Goal: Check status: Check status

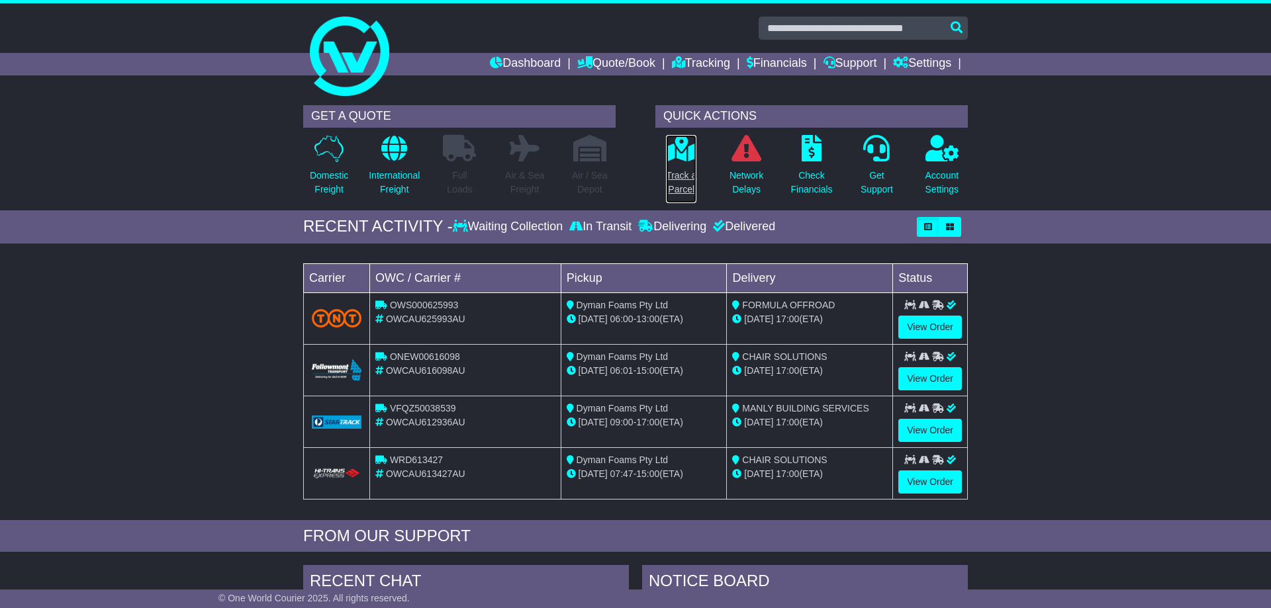
click at [683, 187] on p "Track a Parcel" at bounding box center [681, 183] width 30 height 28
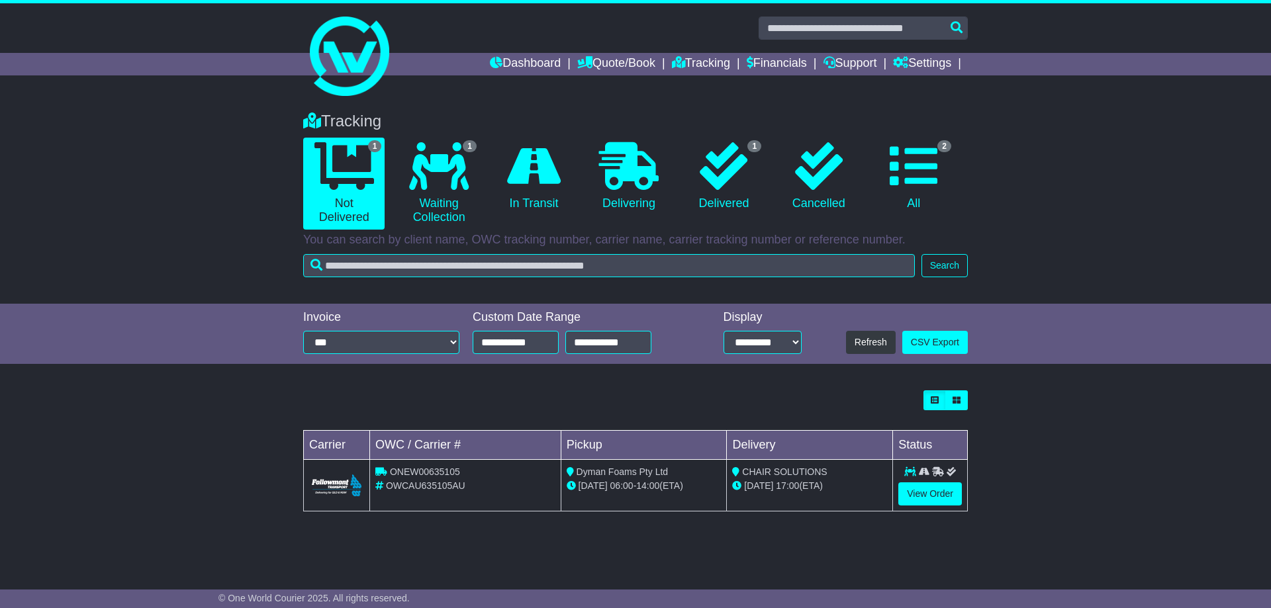
click at [896, 492] on td "View Order" at bounding box center [930, 486] width 75 height 52
click at [915, 490] on link "View Order" at bounding box center [930, 493] width 64 height 23
